Goal: Complete application form

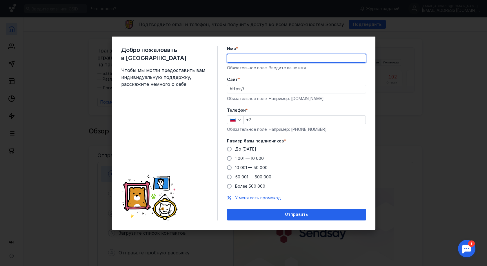
click at [250, 59] on input "Имя *" at bounding box center [296, 58] width 139 height 8
drag, startPoint x: 259, startPoint y: 58, endPoint x: 209, endPoint y: 58, distance: 50.2
click at [209, 58] on div "Добро пожаловать в Sendsay Чтобы мы могли предоставить вам индивидуальную подде…" at bounding box center [244, 133] width 264 height 193
type input "[PERSON_NAME]"
click at [254, 89] on input "Cайт *" at bounding box center [306, 89] width 119 height 8
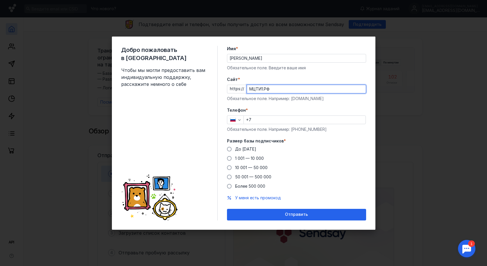
type input "МЦТИ1.РФ"
click at [259, 117] on input "+7" at bounding box center [305, 120] width 122 height 8
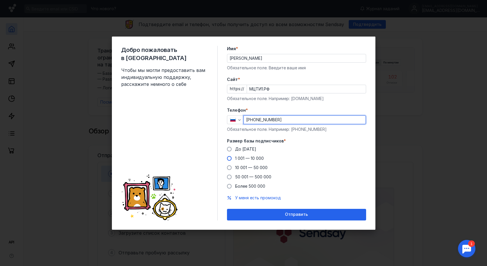
type input "[PHONE_NUMBER]"
click at [231, 157] on span at bounding box center [229, 158] width 5 height 5
click at [0, 0] on input "1 001 — 10 000" at bounding box center [0, 0] width 0 height 0
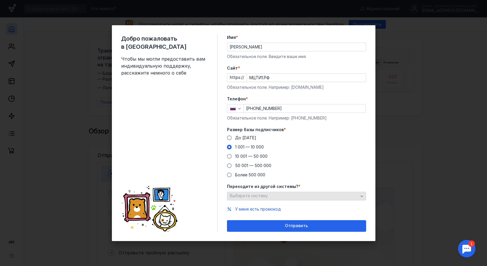
click at [253, 198] on span "Выберите систему" at bounding box center [249, 195] width 38 height 5
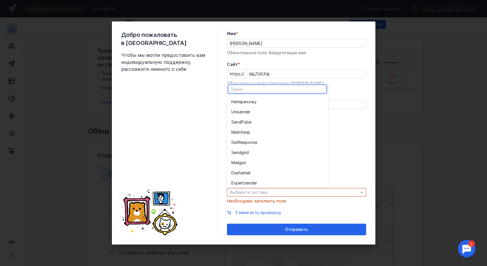
click at [340, 160] on div "До [DATE] 1 001 — 10 000 10 001 — 50 000 50 001 — 500 000 Более 500 000" at bounding box center [296, 152] width 139 height 43
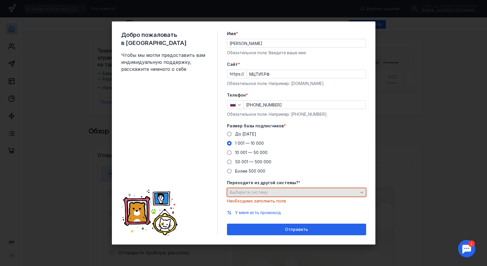
click at [253, 192] on span "Выберите систему" at bounding box center [249, 192] width 38 height 5
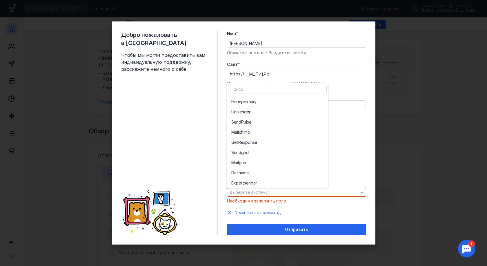
click at [344, 139] on div "До [DATE] 1 001 — 10 000 10 001 — 50 000 50 001 — 500 000 Более 500 000" at bounding box center [296, 152] width 139 height 43
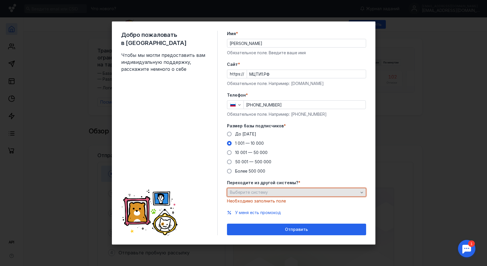
click at [275, 191] on div "Выберите систему" at bounding box center [294, 192] width 131 height 5
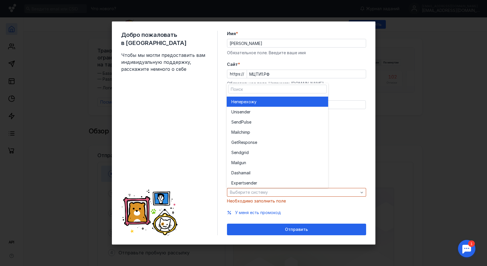
click at [274, 101] on div "Не перехожу" at bounding box center [278, 102] width 92 height 6
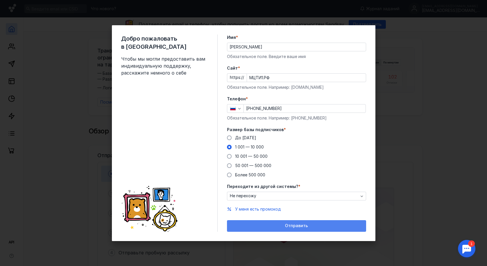
click at [275, 224] on div "Отправить" at bounding box center [296, 225] width 133 height 5
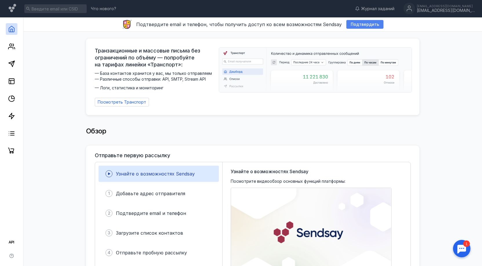
click at [353, 22] on span "Подтвердить" at bounding box center [365, 24] width 28 height 5
